Goal: Information Seeking & Learning: Learn about a topic

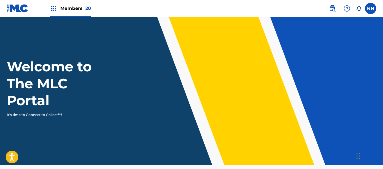
click at [370, 9] on label at bounding box center [370, 8] width 11 height 11
click at [371, 8] on input "NN Noor Noor [EMAIL_ADDRESS][DOMAIN_NAME] Notification Preferences Profile Log …" at bounding box center [371, 8] width 0 height 0
drag, startPoint x: 332, startPoint y: 6, endPoint x: 328, endPoint y: 6, distance: 4.5
click at [332, 6] on img at bounding box center [332, 8] width 7 height 7
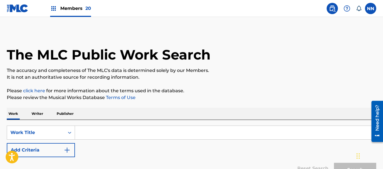
click at [36, 111] on p "Writer" at bounding box center [37, 114] width 15 height 12
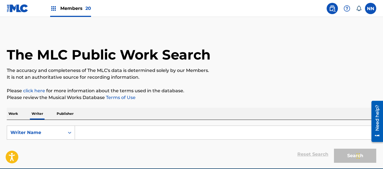
click at [132, 135] on input "Search Form" at bounding box center [225, 133] width 301 height 14
paste input "[PERSON_NAME]"
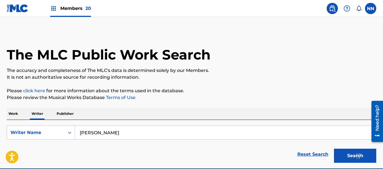
click at [334, 149] on button "Search" at bounding box center [355, 156] width 42 height 14
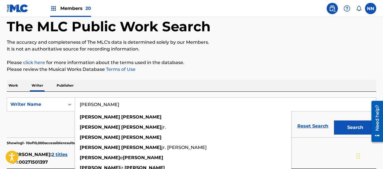
scroll to position [56, 0]
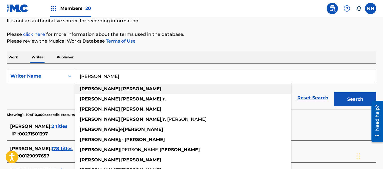
click at [121, 89] on strong "[PERSON_NAME]" at bounding box center [141, 88] width 40 height 5
type input "[PERSON_NAME]"
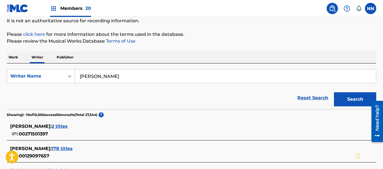
scroll to position [85, 0]
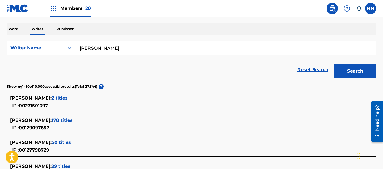
click at [71, 120] on span "178 titles" at bounding box center [62, 120] width 21 height 5
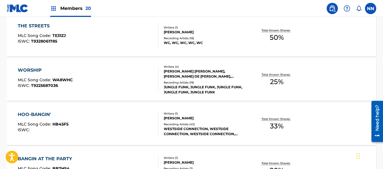
scroll to position [226, 0]
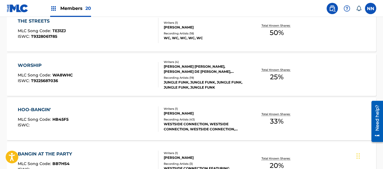
click at [32, 107] on div "HOO-BANGIN'" at bounding box center [43, 109] width 51 height 7
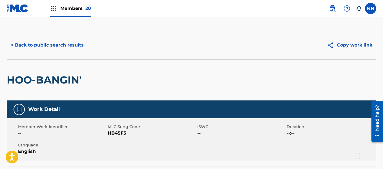
click at [19, 78] on h2 "HOO-BANGIN'" at bounding box center [46, 80] width 78 height 13
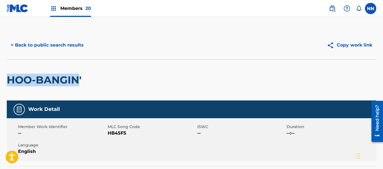
copy h2 "HOO-BANGIN"
click at [14, 44] on button "< Back to public search results" at bounding box center [47, 45] width 81 height 14
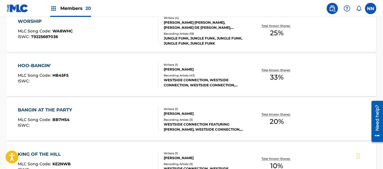
scroll to position [269, 0]
click at [35, 109] on div "BANGIN AT THE PARTY" at bounding box center [46, 110] width 57 height 7
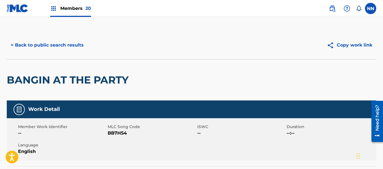
click at [23, 78] on h2 "BANGIN AT THE PARTY" at bounding box center [69, 80] width 125 height 13
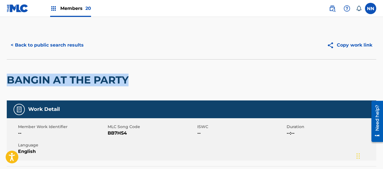
copy h2 "BANGIN AT THE PARTY"
click at [15, 44] on button "< Back to public search results" at bounding box center [47, 45] width 81 height 14
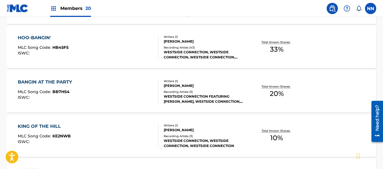
scroll to position [326, 0]
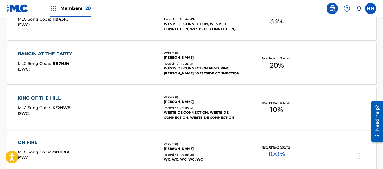
click at [24, 97] on div "KING OF THE HILL" at bounding box center [44, 98] width 53 height 7
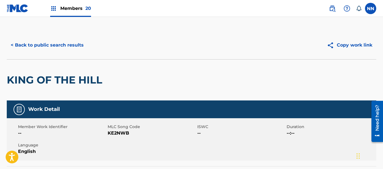
click at [12, 79] on h2 "KING OF THE HILL" at bounding box center [56, 80] width 98 height 13
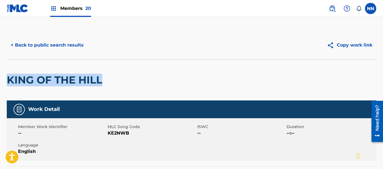
copy h2 "KING OF THE HILL"
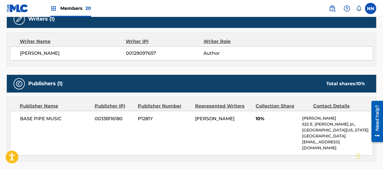
scroll to position [197, 0]
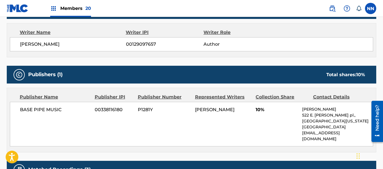
click at [30, 45] on span "[PERSON_NAME]" at bounding box center [73, 44] width 106 height 7
copy span "[PERSON_NAME]"
click at [257, 111] on span "10%" at bounding box center [277, 109] width 42 height 7
copy span "10%"
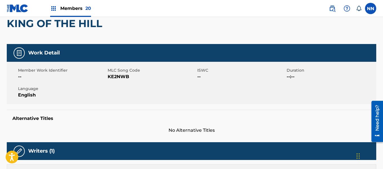
scroll to position [0, 0]
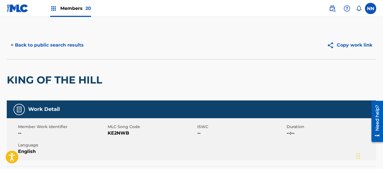
click at [17, 44] on button "< Back to public search results" at bounding box center [47, 45] width 81 height 14
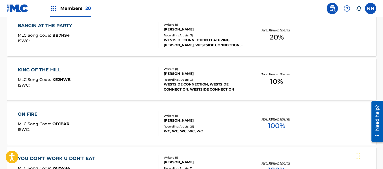
scroll to position [382, 0]
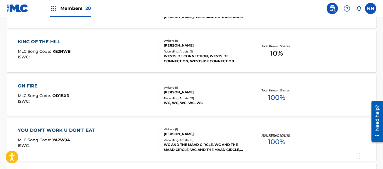
click at [30, 86] on div "ON FIRE" at bounding box center [44, 86] width 52 height 7
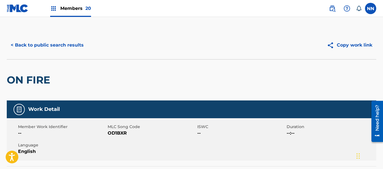
click at [17, 82] on h2 "ON FIRE" at bounding box center [30, 80] width 46 height 13
copy h2 "ON FIRE"
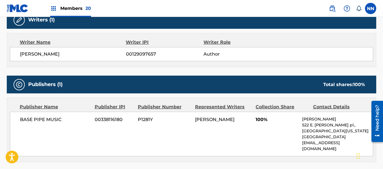
scroll to position [197, 0]
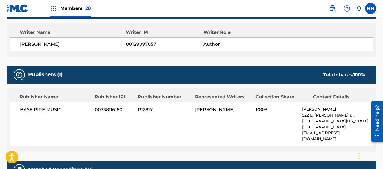
click at [28, 45] on span "[PERSON_NAME]" at bounding box center [73, 44] width 106 height 7
copy span "[PERSON_NAME]"
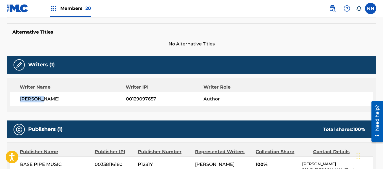
scroll to position [226, 0]
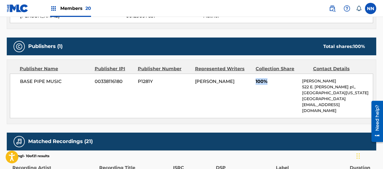
drag, startPoint x: 256, startPoint y: 81, endPoint x: 266, endPoint y: 81, distance: 9.9
click at [266, 81] on span "100%" at bounding box center [277, 81] width 42 height 7
copy span "100%"
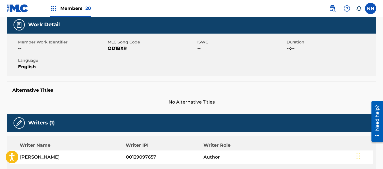
scroll to position [0, 0]
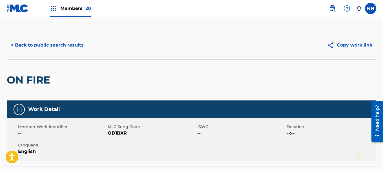
click at [16, 45] on button "< Back to public search results" at bounding box center [47, 45] width 81 height 14
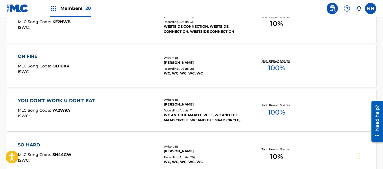
scroll to position [438, 0]
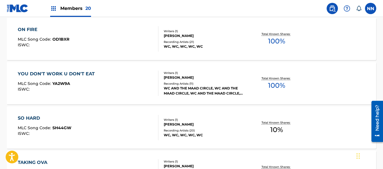
click at [37, 71] on div "YOU DON'T WORK U DON'T EAT" at bounding box center [58, 73] width 80 height 7
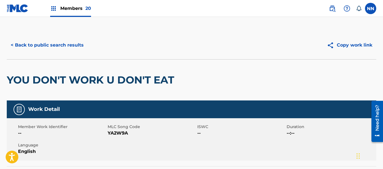
click at [19, 79] on h2 "YOU DON'T WORK U DON'T EAT" at bounding box center [92, 80] width 170 height 13
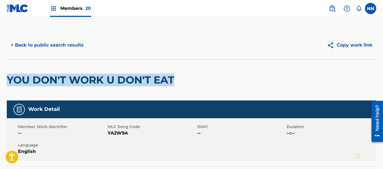
copy h2 "YOU DON'T WORK U DON'T EAT"
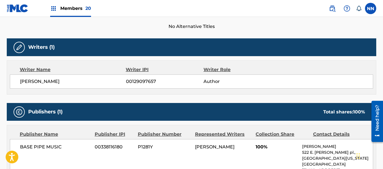
scroll to position [169, 0]
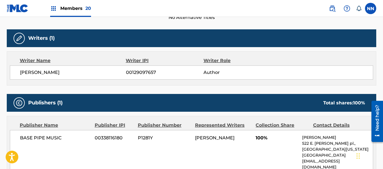
click at [25, 72] on span "[PERSON_NAME]" at bounding box center [73, 72] width 106 height 7
copy span "[PERSON_NAME]"
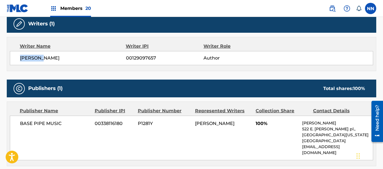
scroll to position [197, 0]
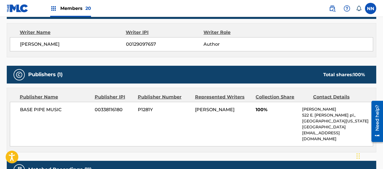
click at [258, 109] on span "100%" at bounding box center [277, 109] width 42 height 7
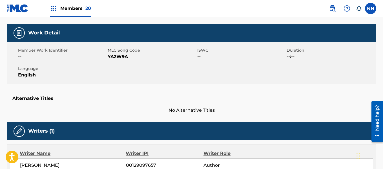
scroll to position [0, 0]
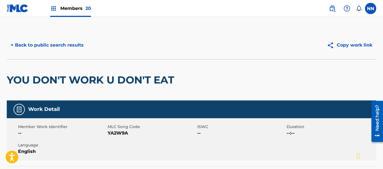
click at [26, 43] on button "< Back to public search results" at bounding box center [47, 45] width 81 height 14
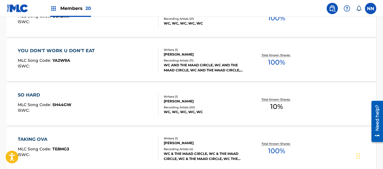
scroll to position [467, 0]
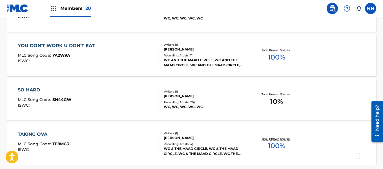
click at [30, 90] on div "SO HARD" at bounding box center [45, 90] width 54 height 7
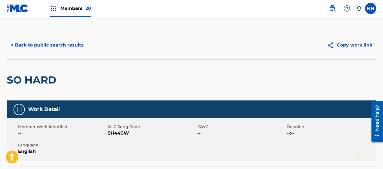
click at [18, 79] on h2 "SO HARD" at bounding box center [33, 80] width 52 height 13
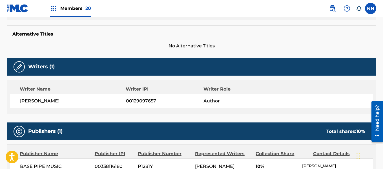
scroll to position [141, 0]
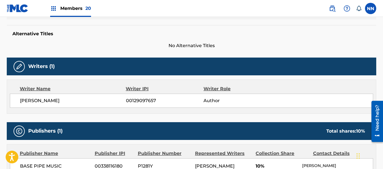
click at [28, 100] on span "[PERSON_NAME]" at bounding box center [73, 100] width 106 height 7
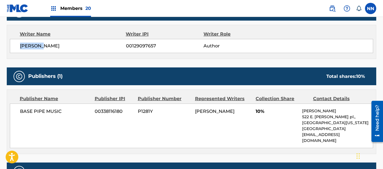
scroll to position [197, 0]
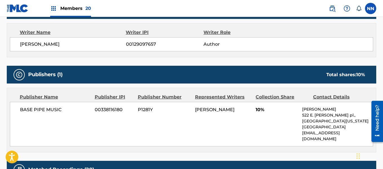
click at [258, 110] on span "10%" at bounding box center [277, 109] width 42 height 7
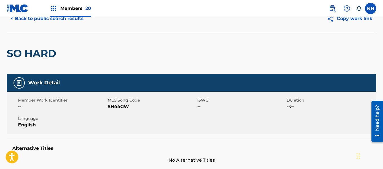
scroll to position [0, 0]
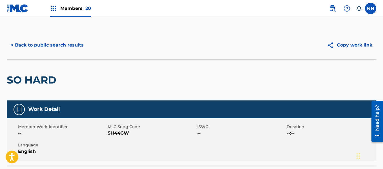
click at [26, 45] on button "< Back to public search results" at bounding box center [47, 45] width 81 height 14
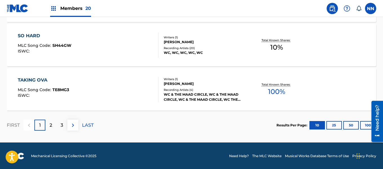
scroll to position [521, 0]
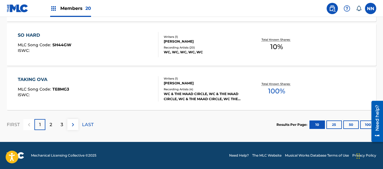
click at [37, 79] on div "TAKING OVA" at bounding box center [43, 79] width 51 height 7
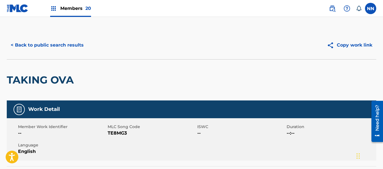
click at [28, 81] on h2 "TAKING OVA" at bounding box center [42, 80] width 70 height 13
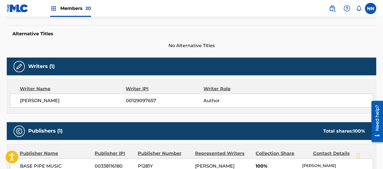
scroll to position [169, 0]
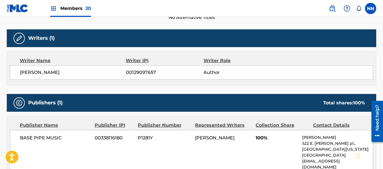
click at [31, 72] on span "[PERSON_NAME]" at bounding box center [73, 72] width 106 height 7
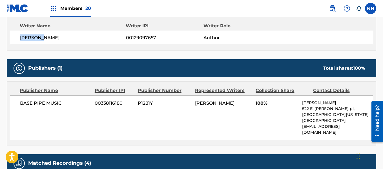
scroll to position [226, 0]
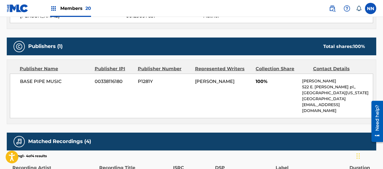
click at [258, 81] on span "100%" at bounding box center [277, 81] width 42 height 7
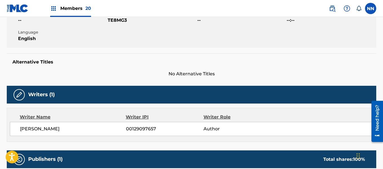
scroll to position [0, 0]
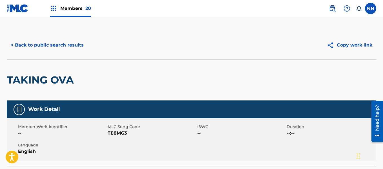
click at [34, 46] on button "< Back to public search results" at bounding box center [47, 45] width 81 height 14
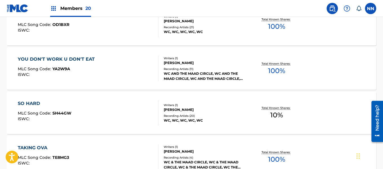
scroll to position [521, 0]
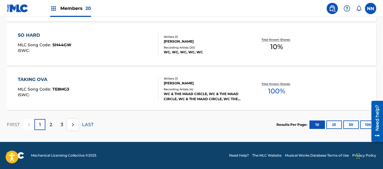
click at [51, 123] on p "2" at bounding box center [51, 124] width 3 height 7
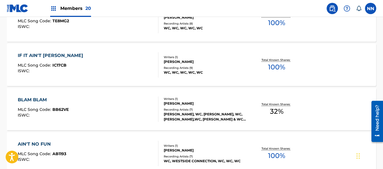
scroll to position [98, 0]
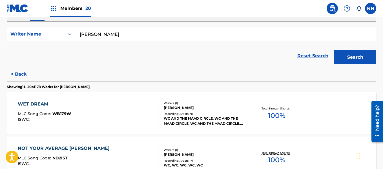
click at [28, 103] on div "WET DREAM" at bounding box center [44, 104] width 53 height 7
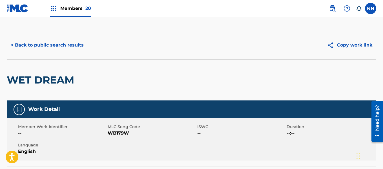
click at [21, 79] on h2 "WET DREAM" at bounding box center [42, 80] width 70 height 13
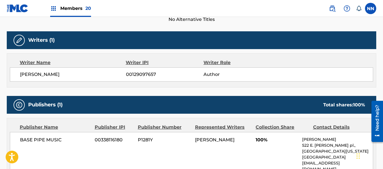
scroll to position [169, 0]
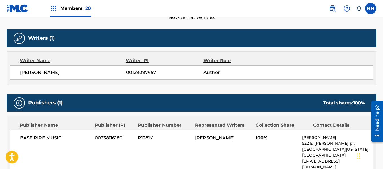
click at [27, 72] on span "[PERSON_NAME]" at bounding box center [73, 72] width 106 height 7
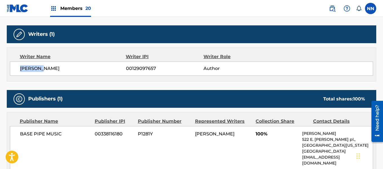
scroll to position [226, 0]
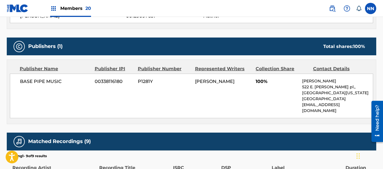
click at [260, 82] on span "100%" at bounding box center [277, 81] width 42 height 7
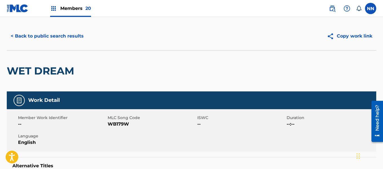
scroll to position [0, 0]
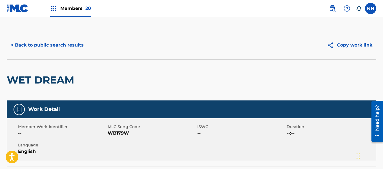
click at [24, 76] on h2 "WET DREAM" at bounding box center [42, 80] width 70 height 13
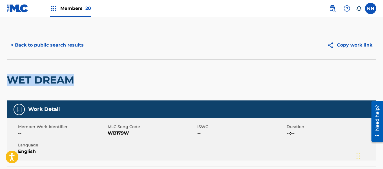
click at [14, 43] on button "< Back to public search results" at bounding box center [47, 45] width 81 height 14
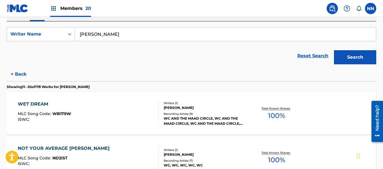
scroll to position [155, 0]
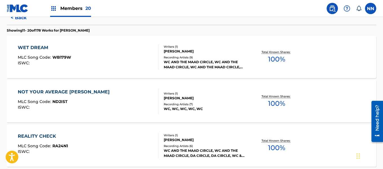
click at [54, 92] on div "NOT YOUR AVERAGE [PERSON_NAME]" at bounding box center [65, 92] width 95 height 7
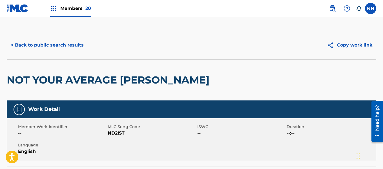
click at [23, 77] on h2 "NOT YOUR AVERAGE [PERSON_NAME]" at bounding box center [109, 80] width 205 height 13
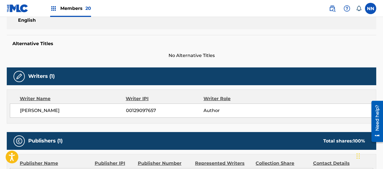
scroll to position [141, 0]
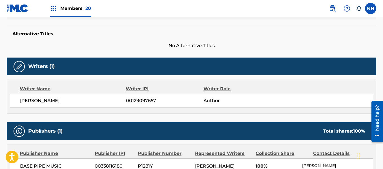
click at [35, 98] on span "[PERSON_NAME]" at bounding box center [73, 100] width 106 height 7
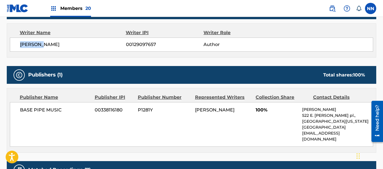
scroll to position [197, 0]
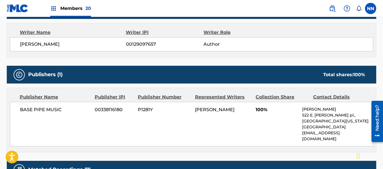
click at [256, 109] on span "100%" at bounding box center [277, 109] width 42 height 7
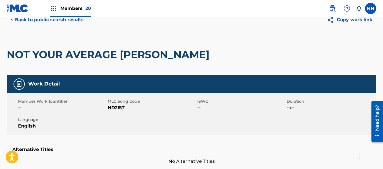
scroll to position [0, 0]
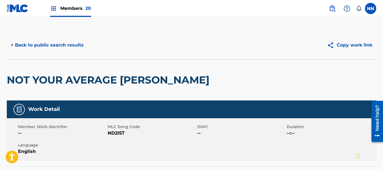
click at [24, 44] on button "< Back to public search results" at bounding box center [47, 45] width 81 height 14
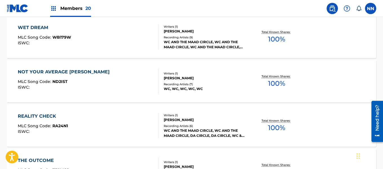
scroll to position [185, 0]
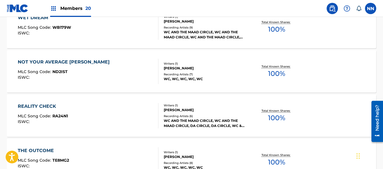
click at [34, 106] on div "REALITY CHECK" at bounding box center [43, 106] width 50 height 7
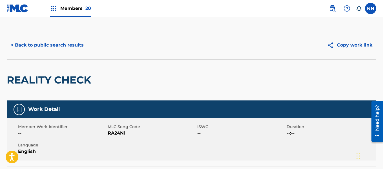
click at [26, 81] on h2 "REALITY CHECK" at bounding box center [50, 80] width 87 height 13
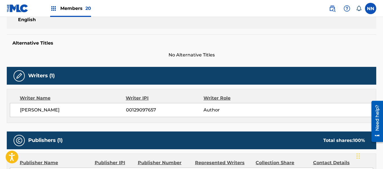
scroll to position [141, 0]
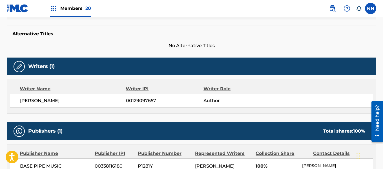
click at [27, 100] on span "[PERSON_NAME]" at bounding box center [73, 100] width 106 height 7
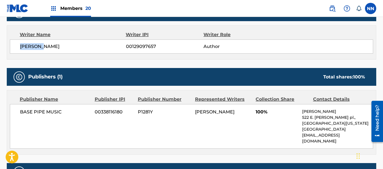
scroll to position [197, 0]
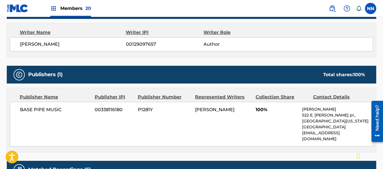
click at [256, 110] on span "100%" at bounding box center [277, 109] width 42 height 7
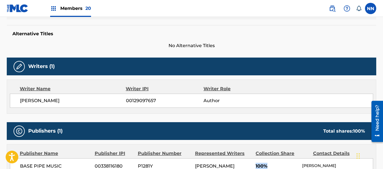
scroll to position [0, 0]
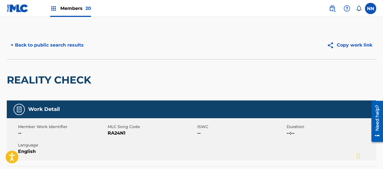
click at [27, 43] on button "< Back to public search results" at bounding box center [47, 45] width 81 height 14
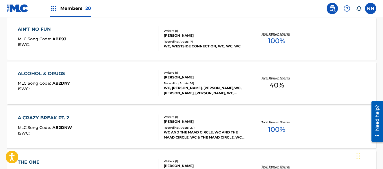
scroll to position [437, 0]
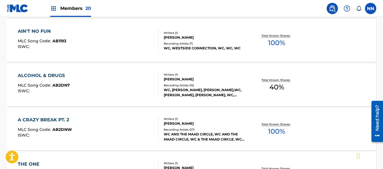
click at [44, 75] on div "ALCOHOL & DRUGS" at bounding box center [44, 75] width 52 height 7
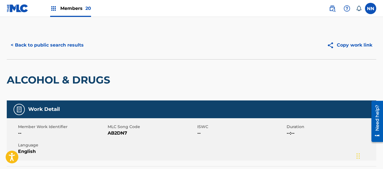
click at [21, 47] on button "< Back to public search results" at bounding box center [47, 45] width 81 height 14
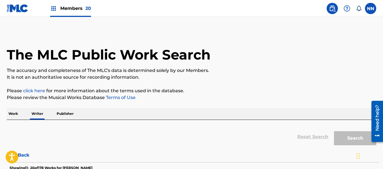
scroll to position [44, 0]
